Goal: Transaction & Acquisition: Purchase product/service

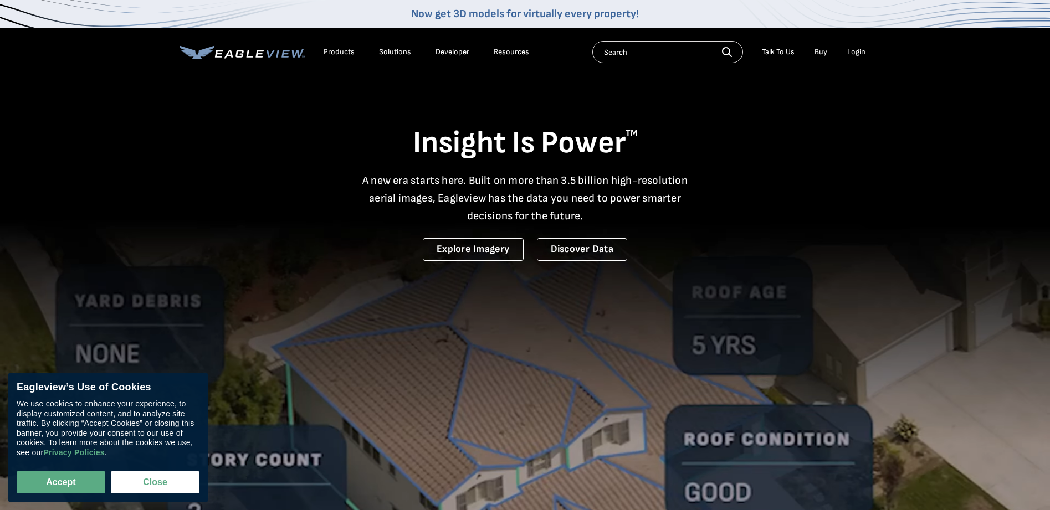
click at [858, 55] on div "Login" at bounding box center [856, 52] width 18 height 10
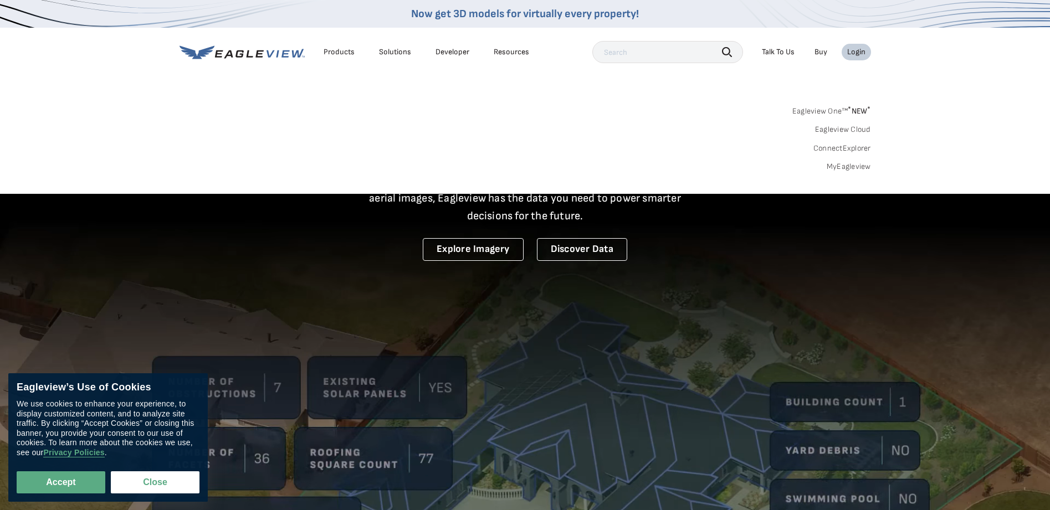
click at [842, 163] on link "MyEagleview" at bounding box center [848, 167] width 44 height 10
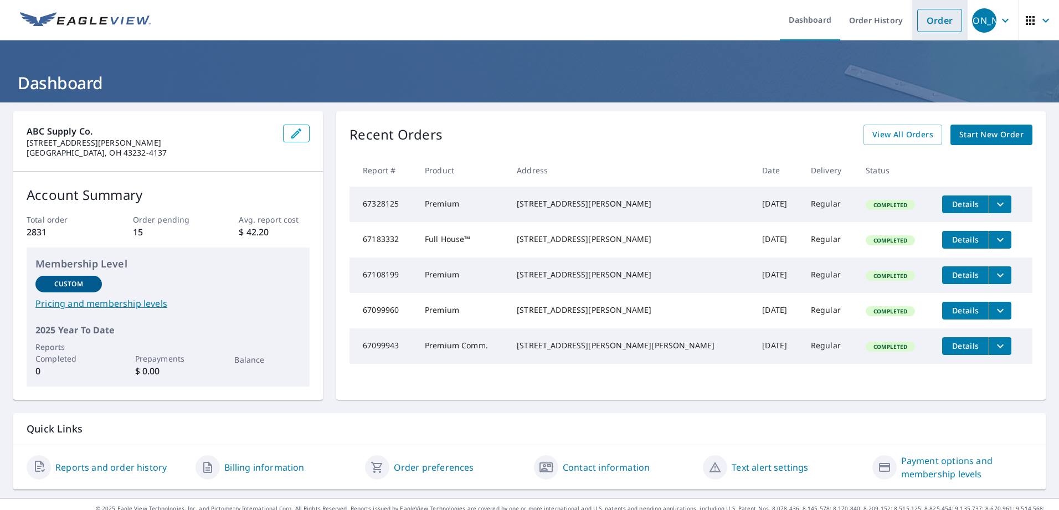
click at [929, 22] on link "Order" at bounding box center [939, 20] width 45 height 23
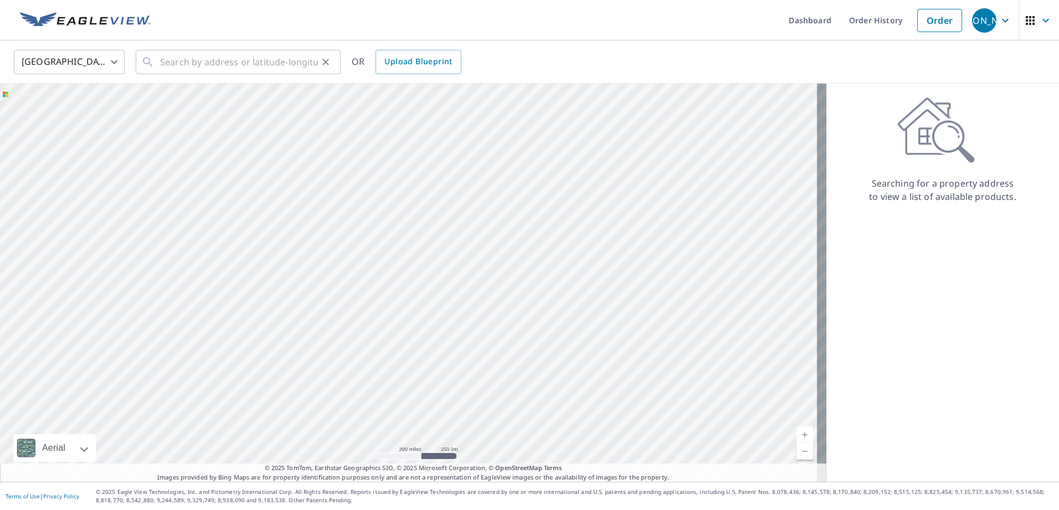
click at [335, 60] on div "​" at bounding box center [238, 62] width 205 height 24
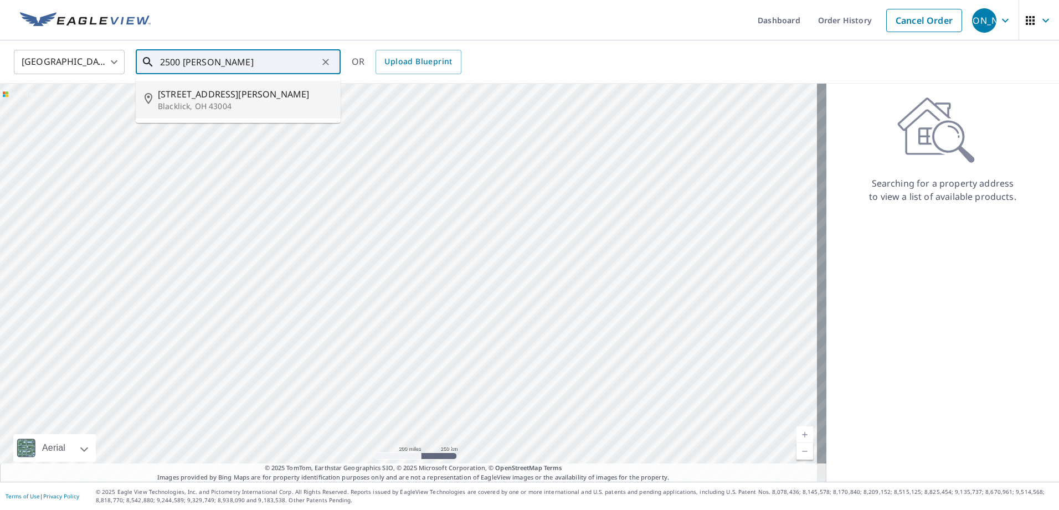
click at [193, 91] on span "2500 Swisher Creek Dr" at bounding box center [245, 94] width 174 height 13
type input "2500 Swisher Creek Dr Blacklick, OH 43004"
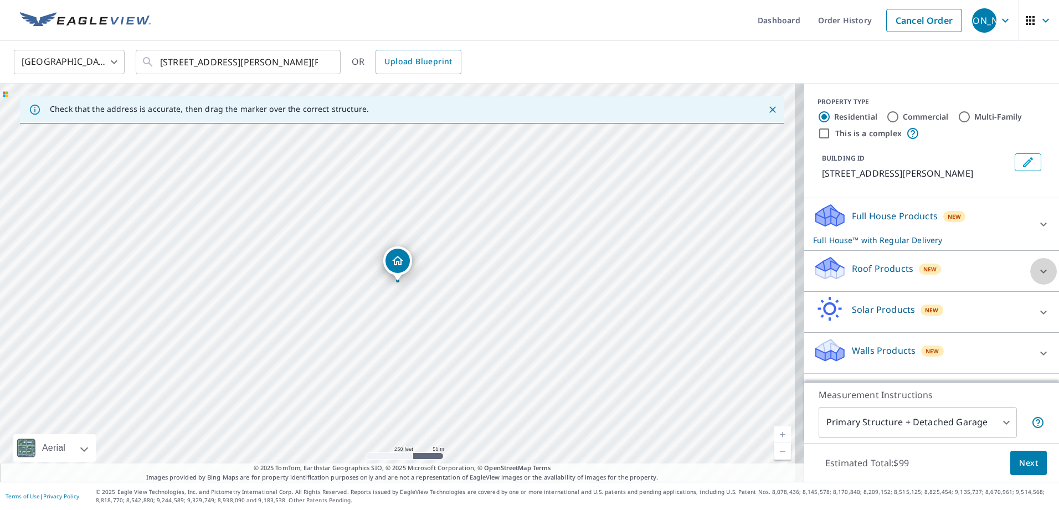
click at [1037, 272] on icon at bounding box center [1043, 271] width 13 height 13
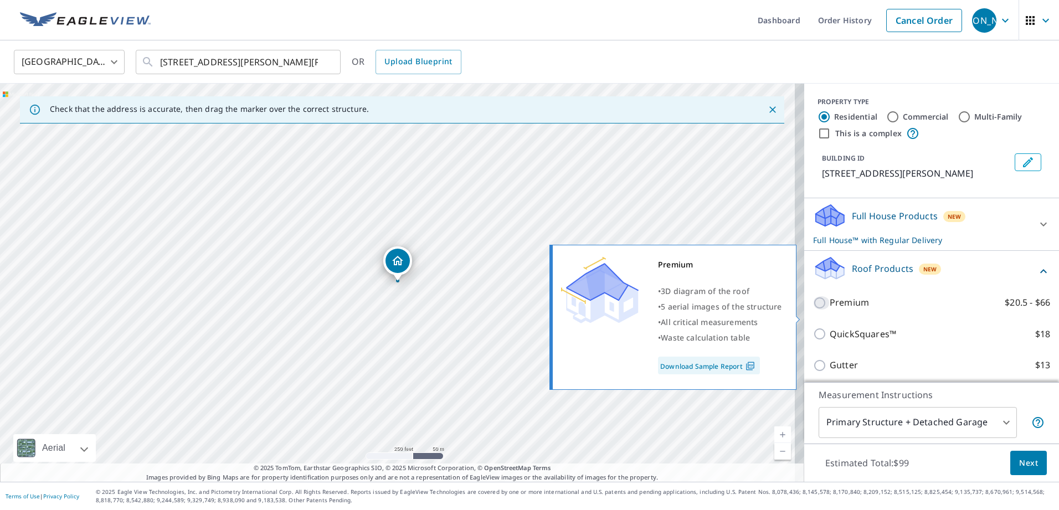
click at [814, 310] on input "Premium $20.5 - $66" at bounding box center [821, 302] width 17 height 13
checkbox input "true"
checkbox input "false"
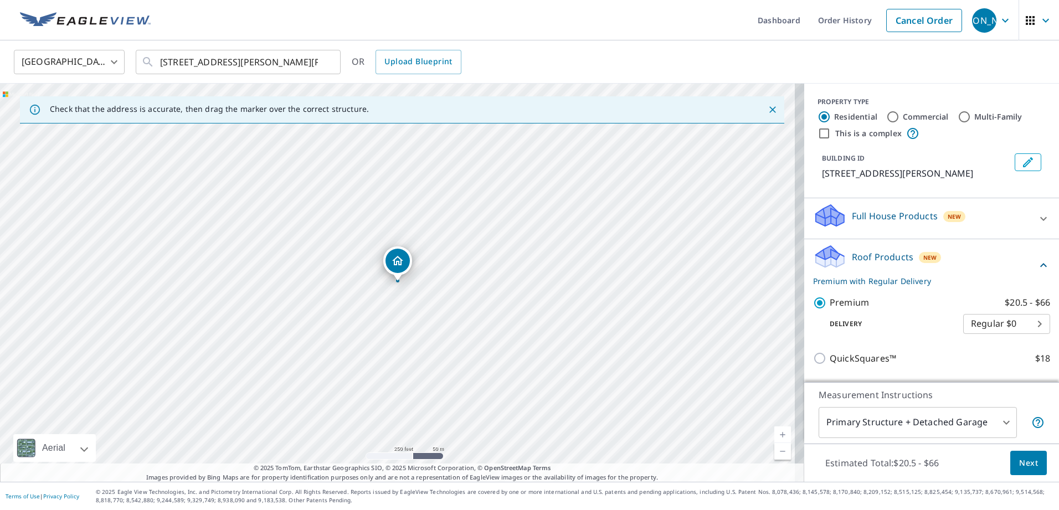
click at [1020, 461] on span "Next" at bounding box center [1028, 463] width 19 height 14
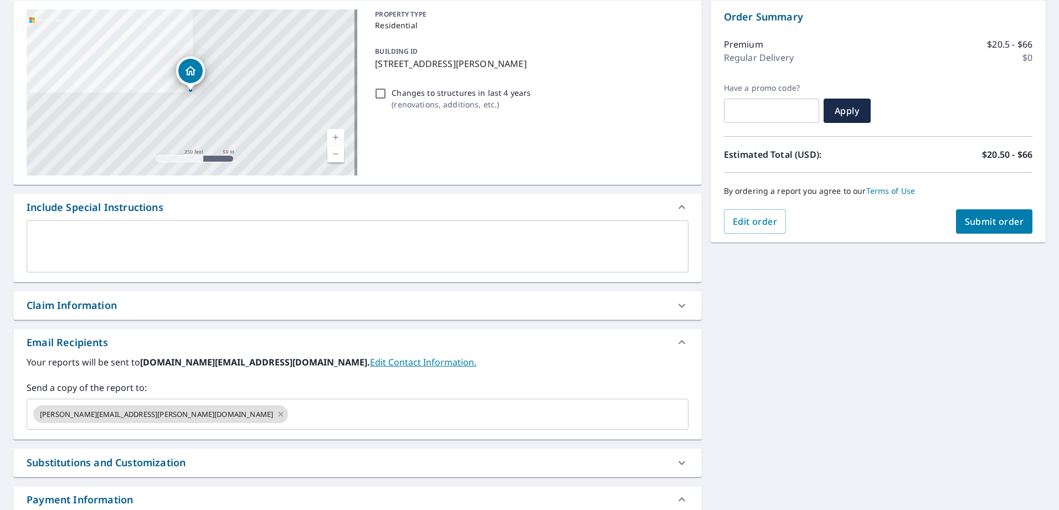
scroll to position [166, 0]
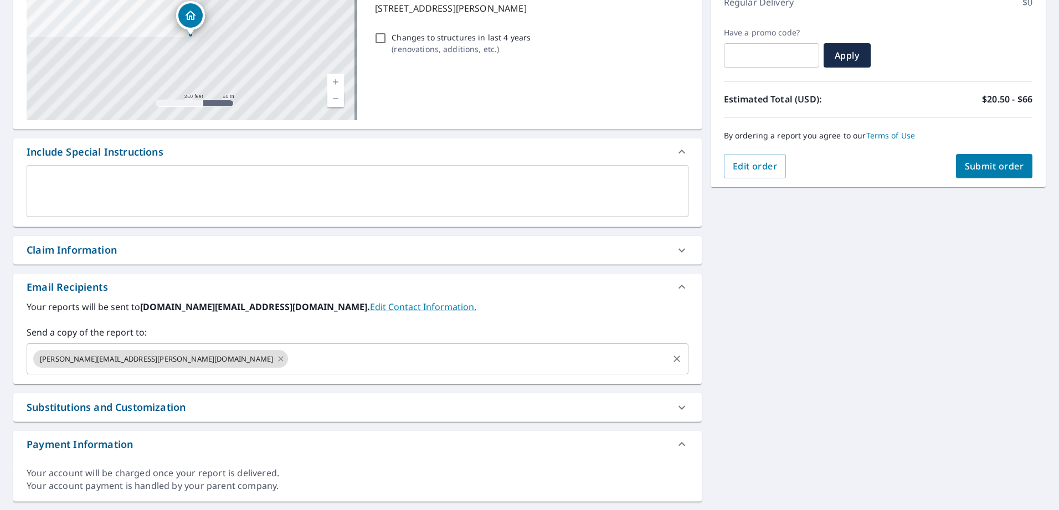
click at [276, 357] on icon at bounding box center [280, 359] width 9 height 12
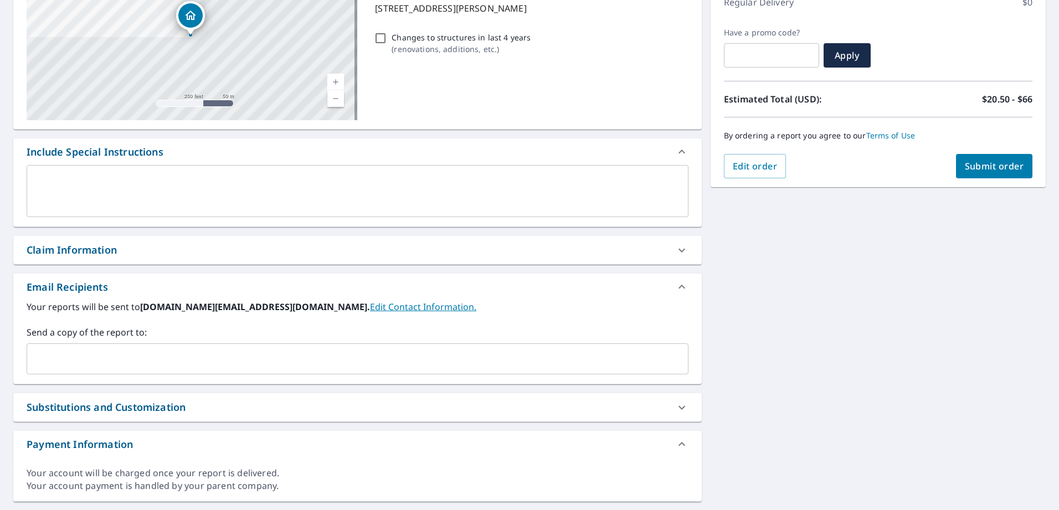
drag, startPoint x: 175, startPoint y: 342, endPoint x: 169, endPoint y: 343, distance: 6.2
click at [169, 343] on div "Send a copy of the report to: ​" at bounding box center [358, 350] width 662 height 49
click at [187, 358] on input "text" at bounding box center [349, 358] width 635 height 21
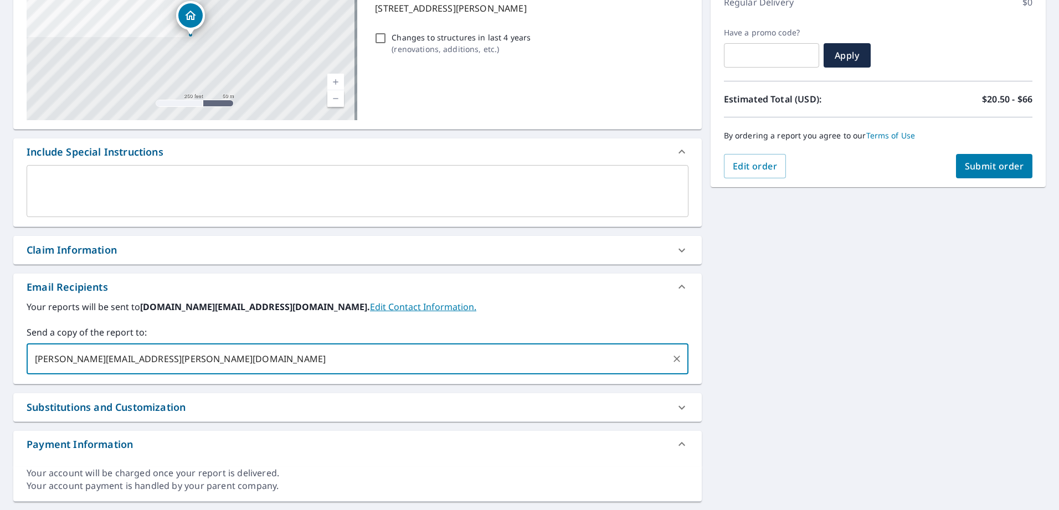
type input "ron.vogelgesang@abcsupply.com"
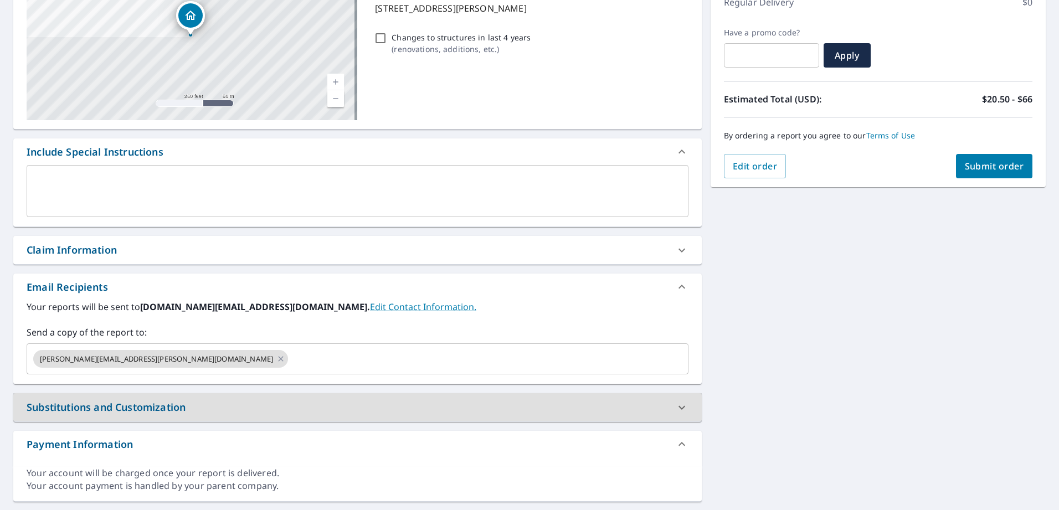
scroll to position [195, 0]
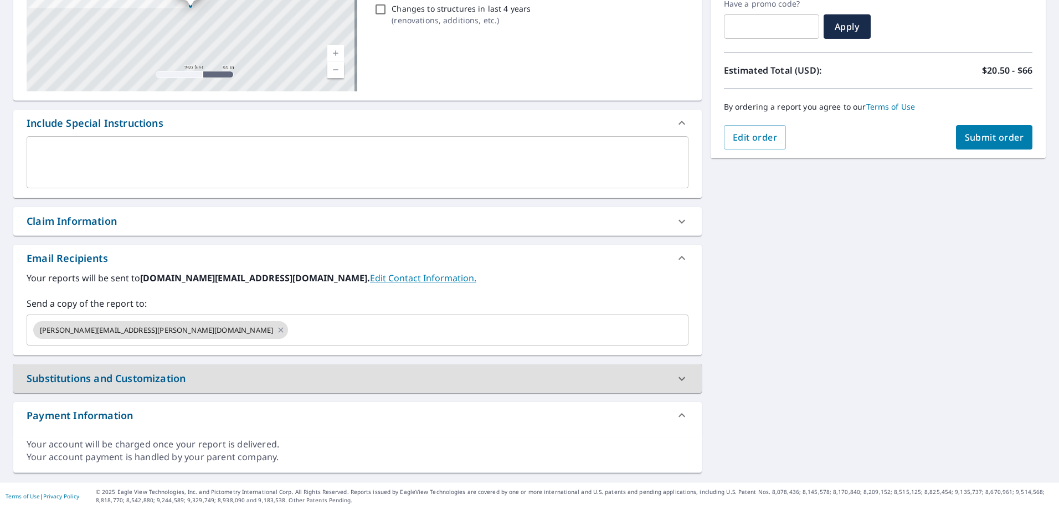
click at [989, 133] on span "Submit order" at bounding box center [994, 137] width 59 height 12
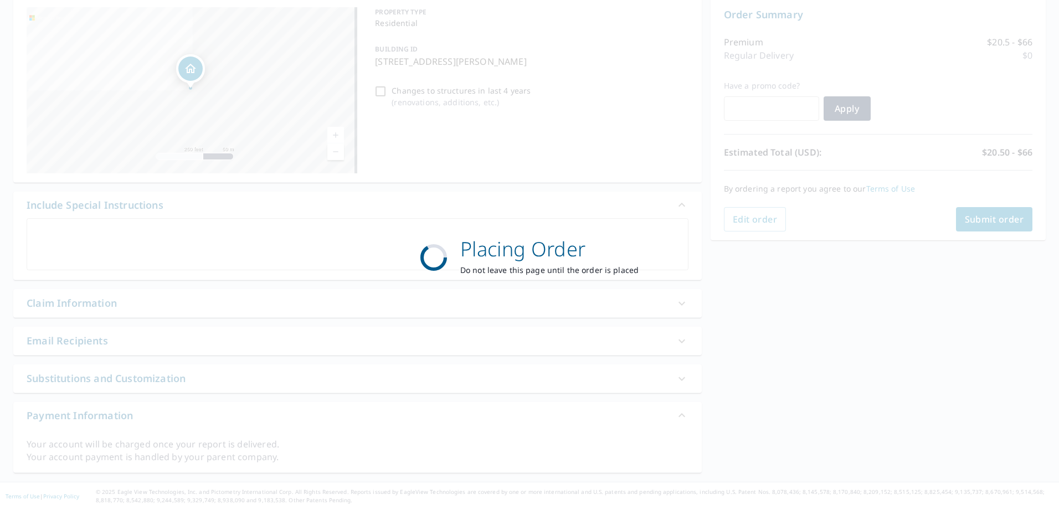
scroll to position [113, 0]
